Goal: Task Accomplishment & Management: Manage account settings

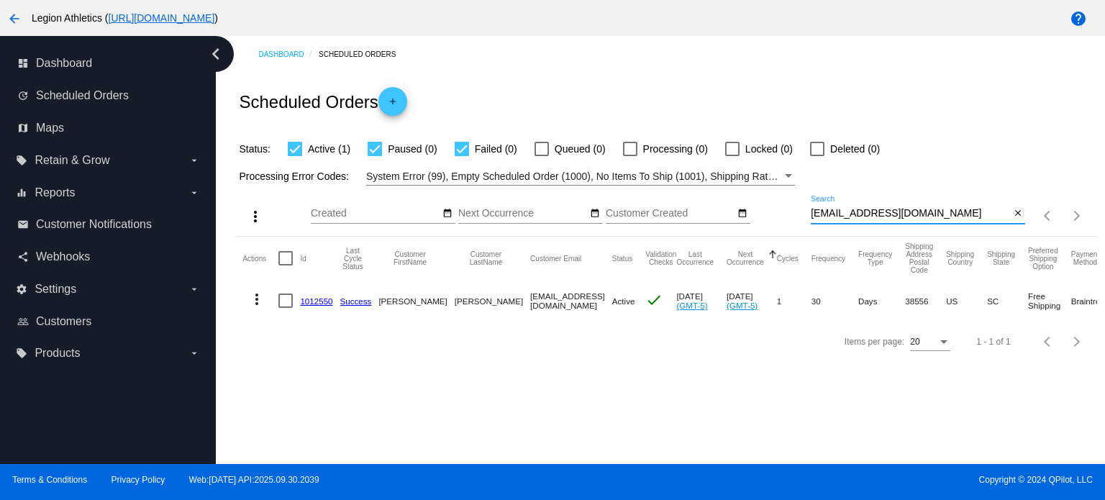
drag, startPoint x: 944, startPoint y: 209, endPoint x: 806, endPoint y: 212, distance: 138.2
click at [806, 212] on div "more_vert Oct Jan Feb Mar [DATE]" at bounding box center [665, 211] width 861 height 51
paste input "[EMAIL_ADDRESS]"
type input "[EMAIL_ADDRESS][DOMAIN_NAME]"
click at [325, 304] on link "1031935" at bounding box center [316, 301] width 32 height 9
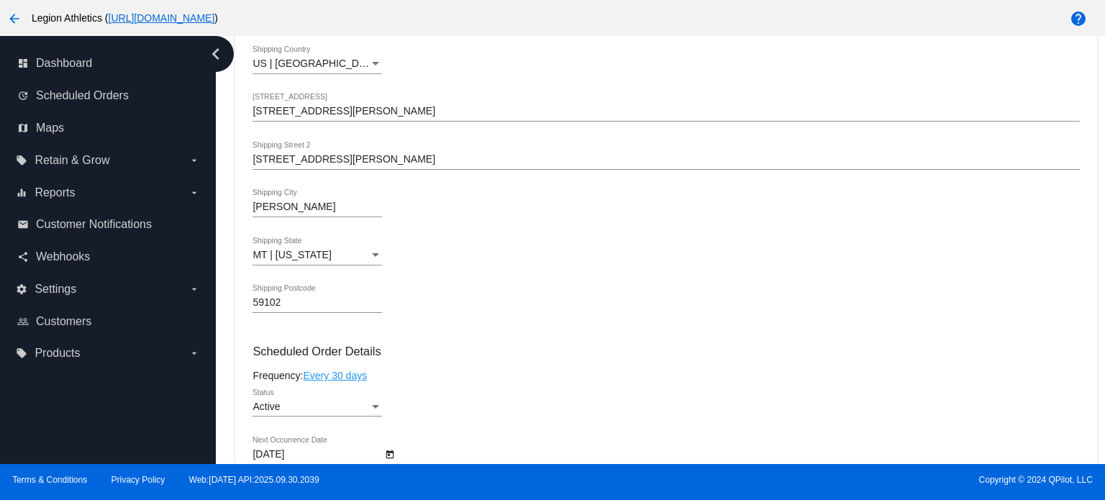
scroll to position [792, 0]
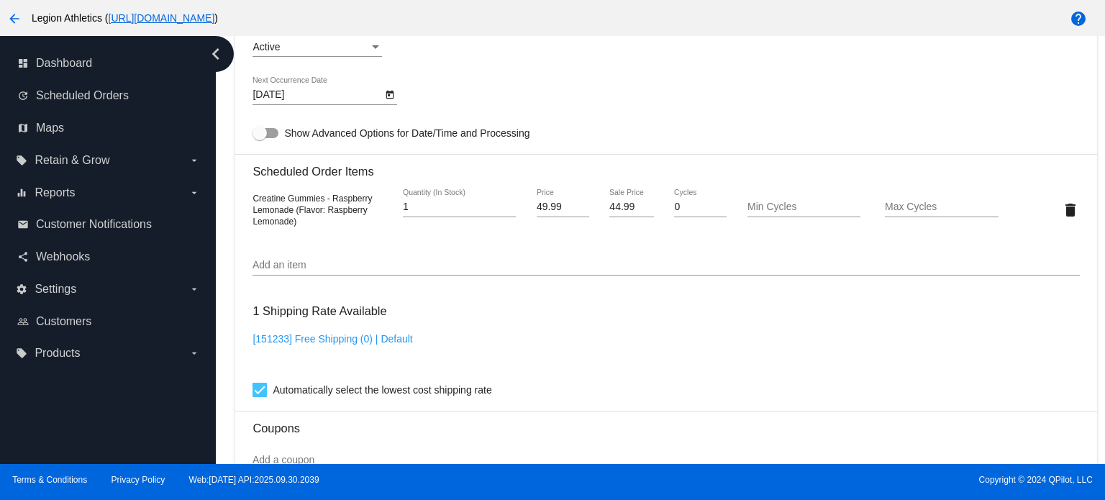
click at [362, 271] on input "Add an item" at bounding box center [666, 266] width 827 height 12
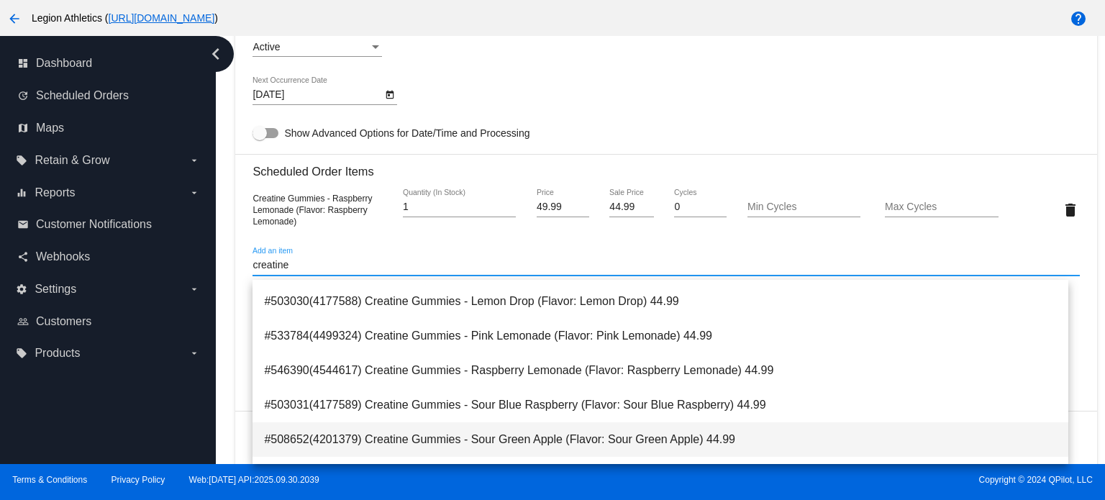
scroll to position [144, 0]
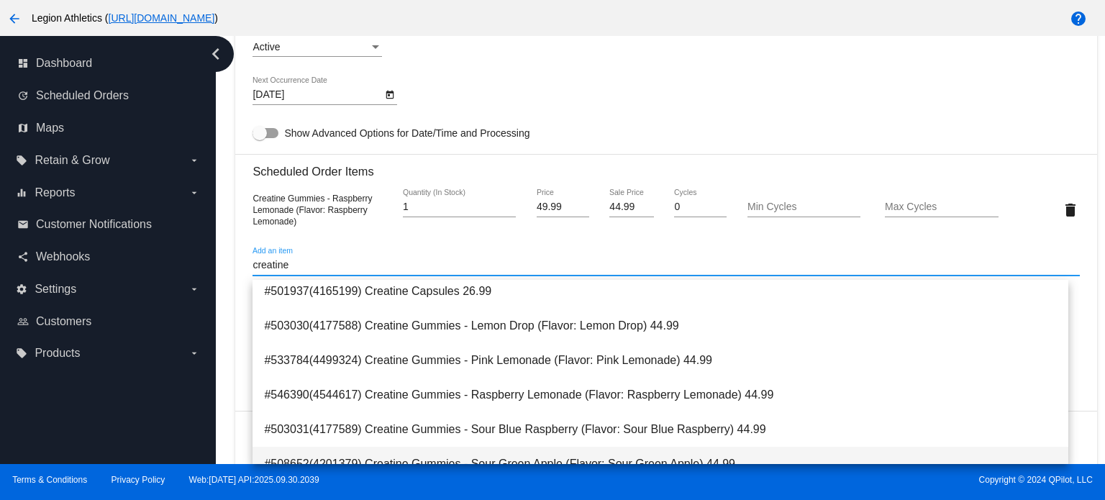
type input "creatine"
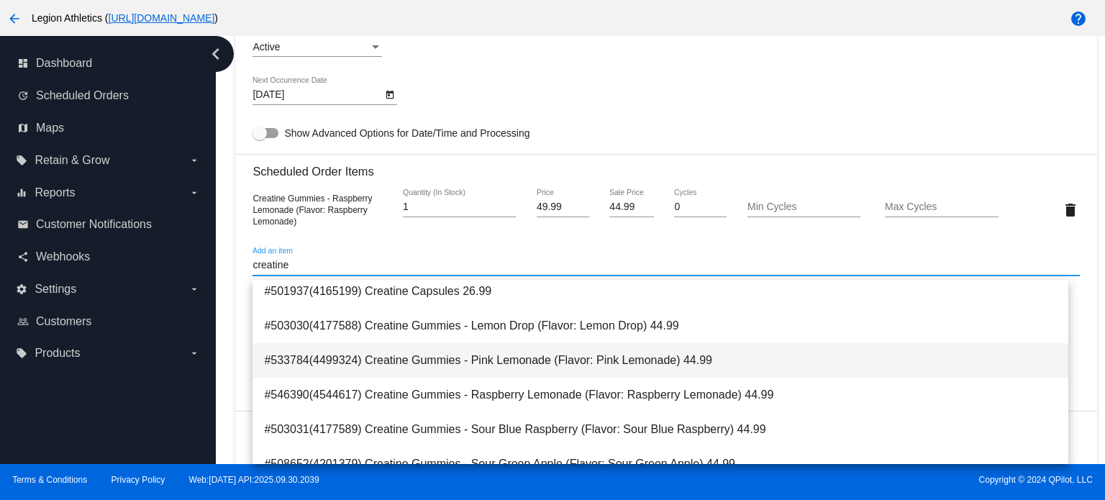
click at [471, 376] on span "#533784(4499324) Creatine Gummies - Pink Lemonade (Flavor: Pink Lemonade) 44.99" at bounding box center [660, 360] width 793 height 35
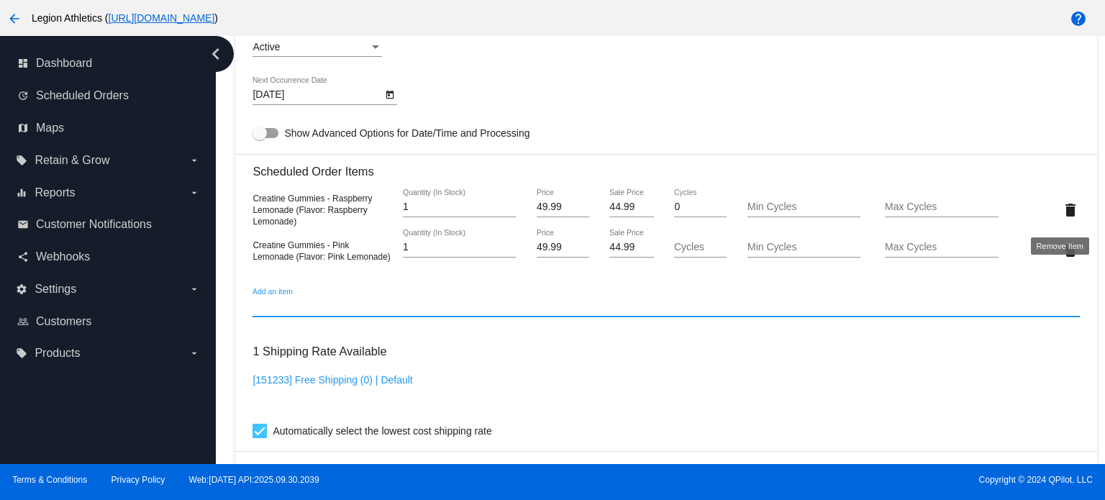
click at [1062, 209] on mat-icon "delete" at bounding box center [1070, 210] width 17 height 17
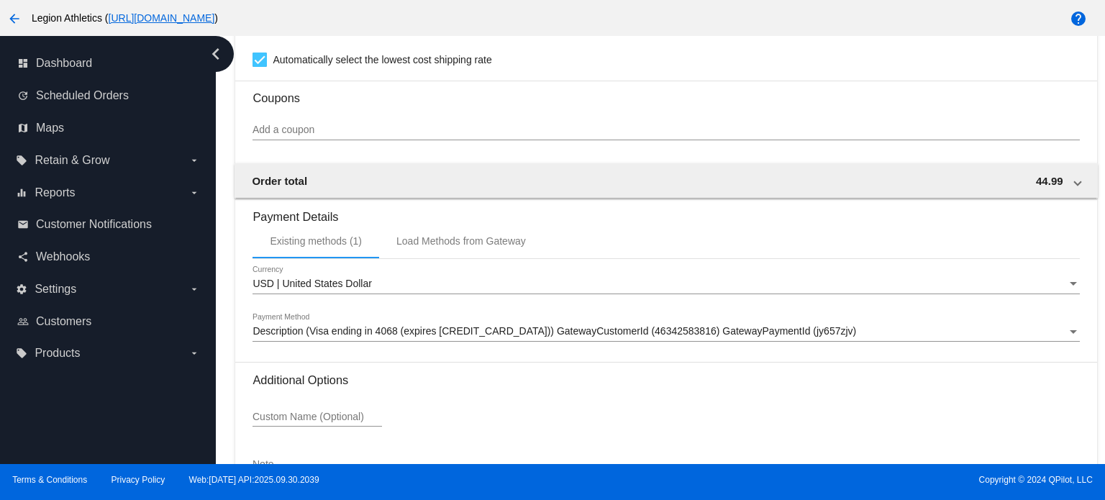
scroll to position [1227, 0]
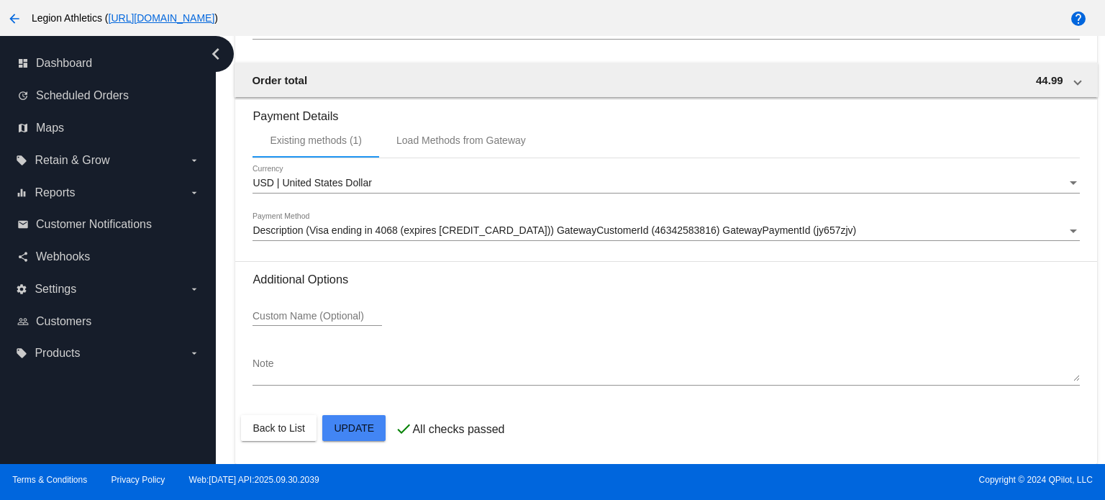
scroll to position [867, 0]
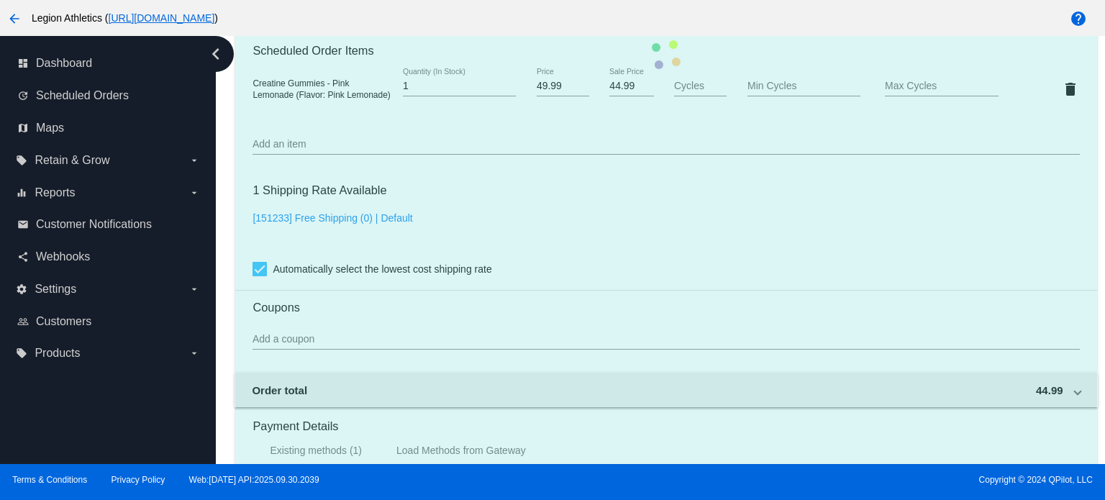
scroll to position [795, 0]
